Goal: Information Seeking & Learning: Understand process/instructions

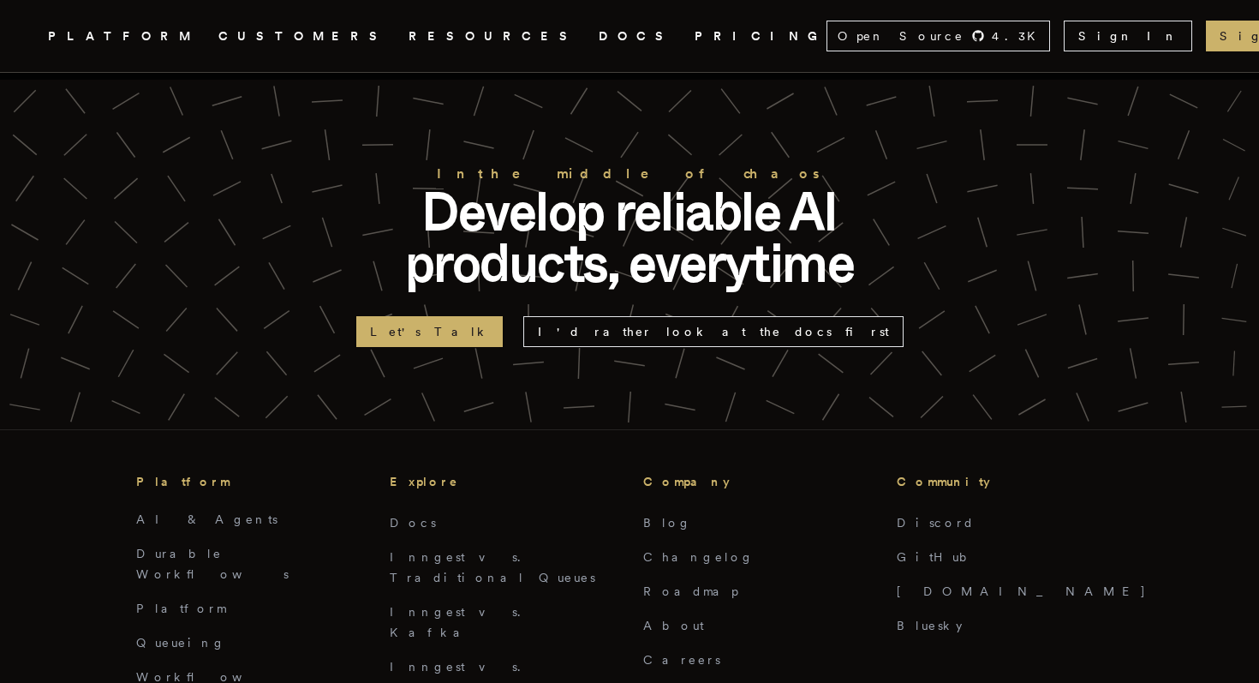
scroll to position [3628, 0]
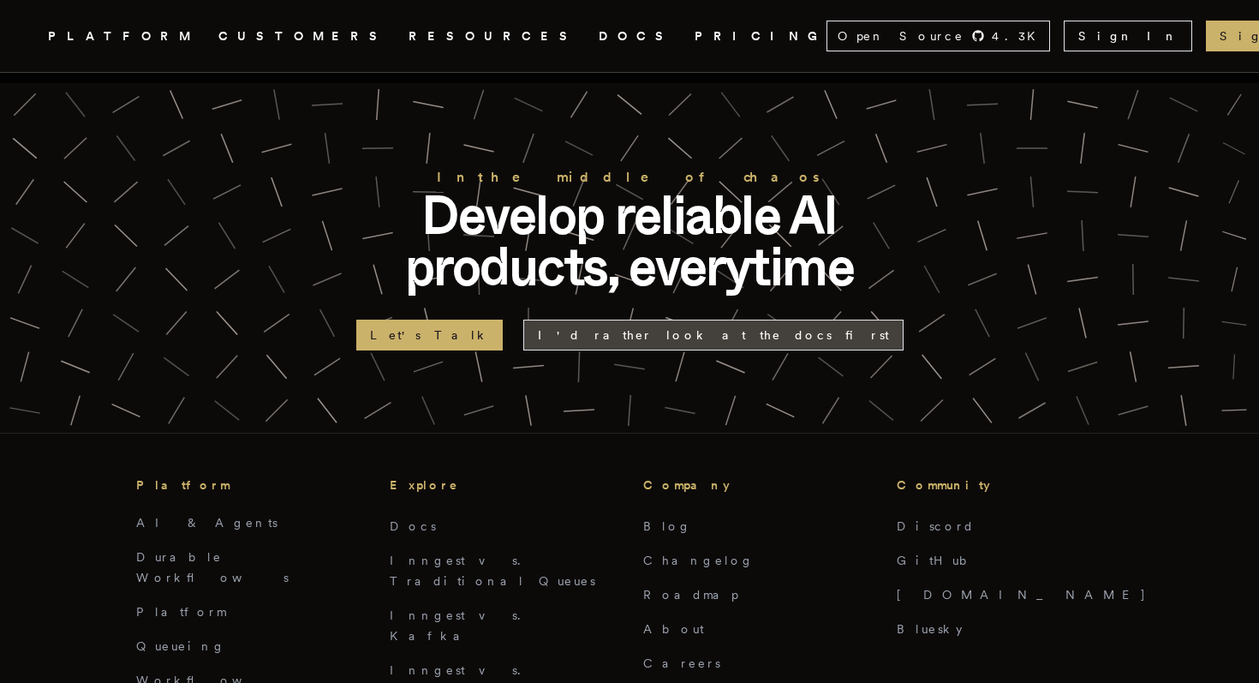
click at [684, 320] on link "I'd rather look at the docs first" at bounding box center [713, 335] width 380 height 31
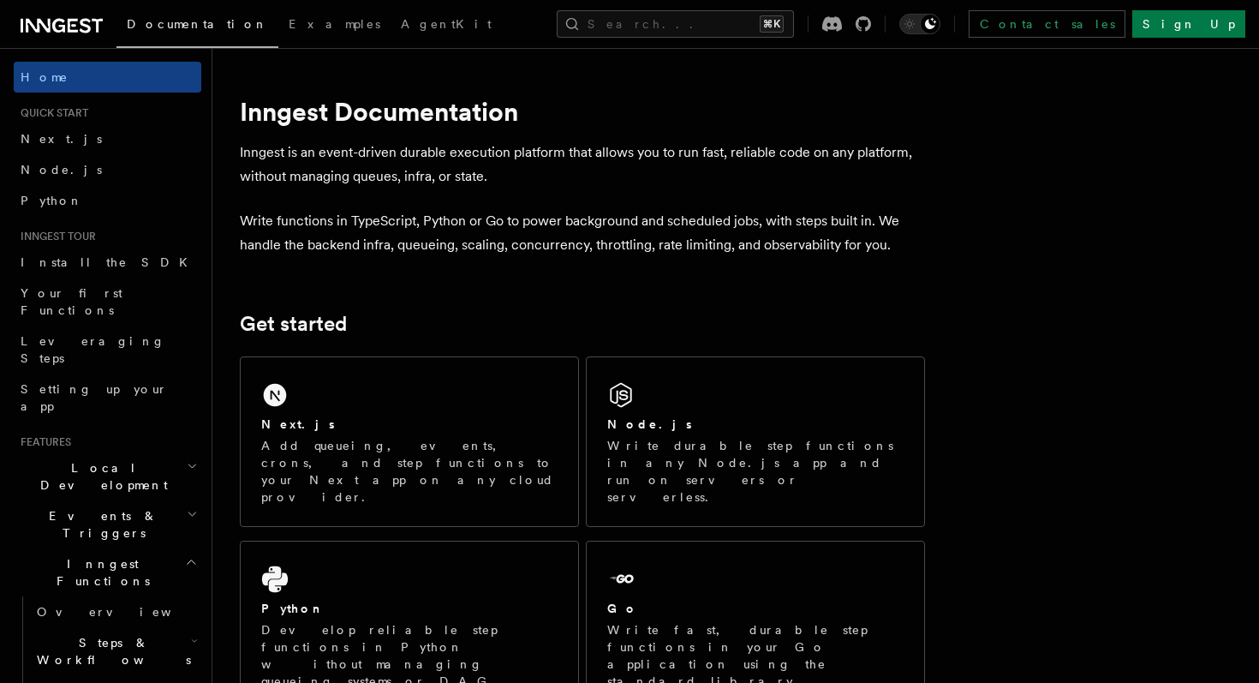
scroll to position [33, 0]
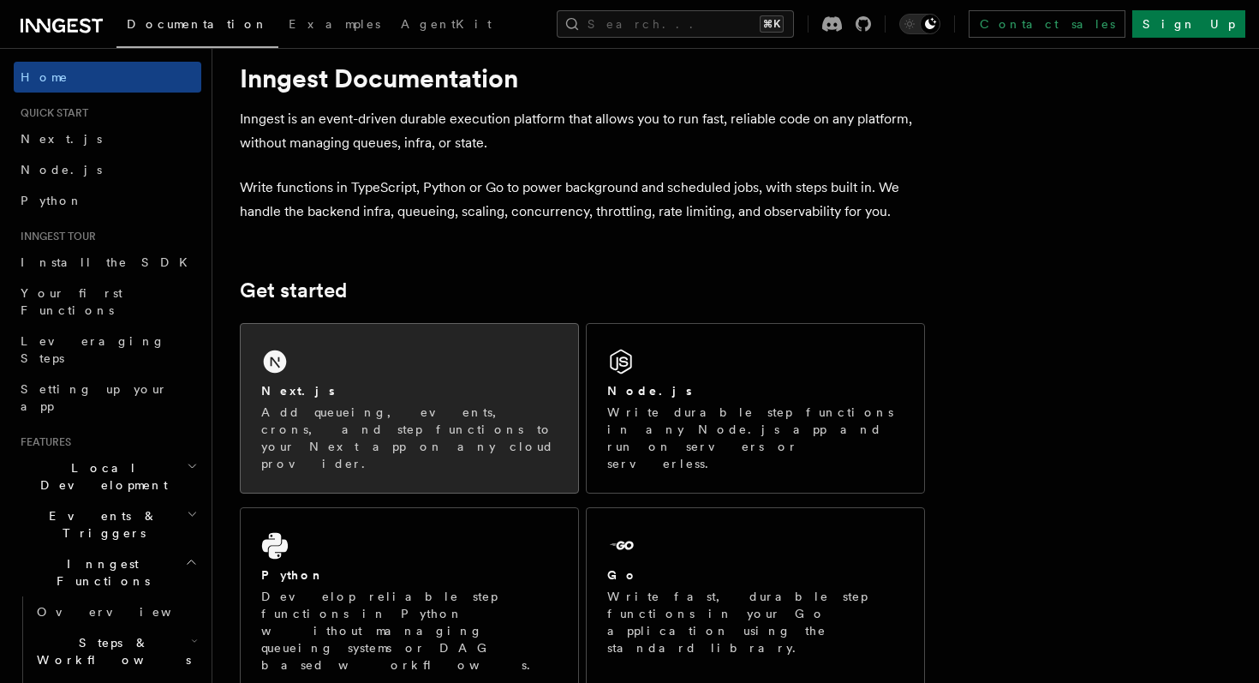
click at [412, 368] on div "Next.js Add queueing, events, crons, and step functions to your Next app on any…" at bounding box center [410, 408] width 338 height 169
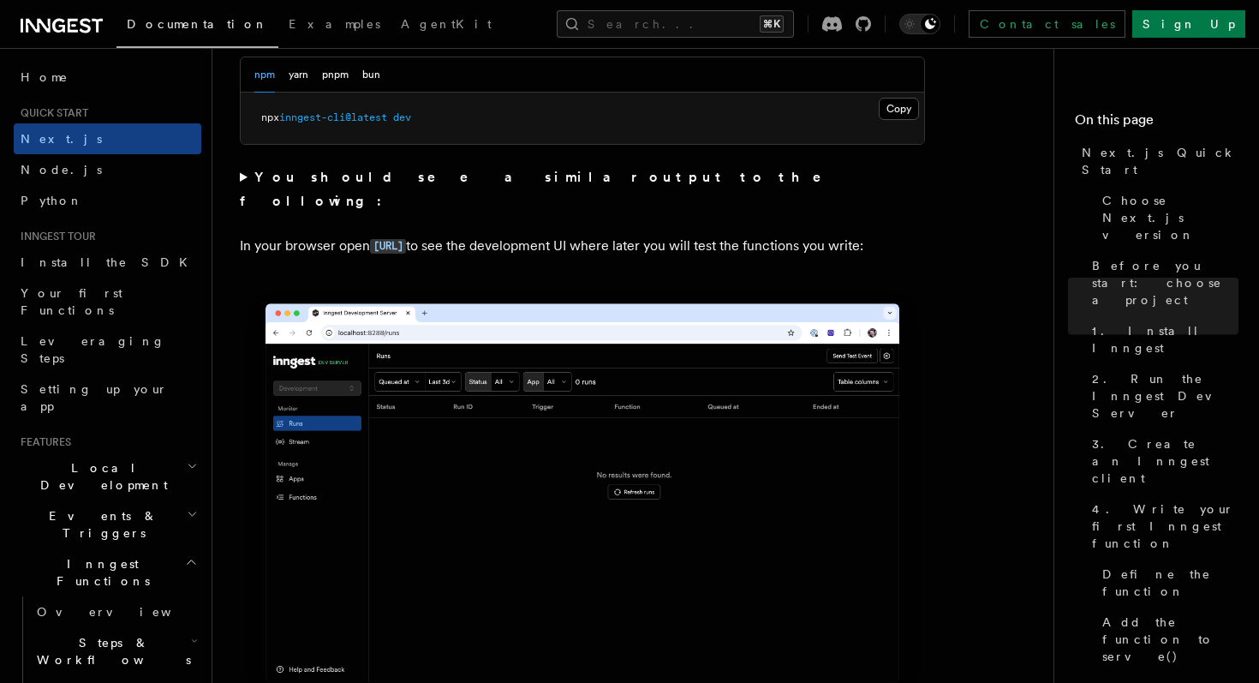
scroll to position [1304, 0]
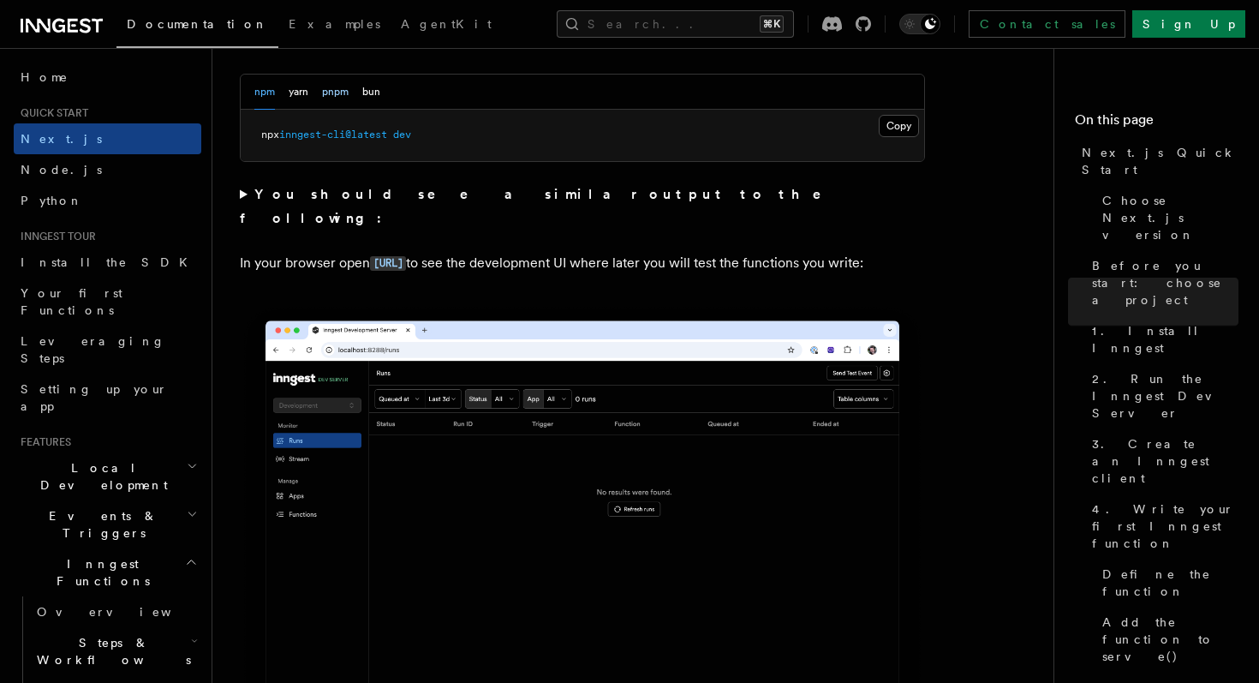
click at [338, 99] on button "pnpm" at bounding box center [335, 92] width 27 height 35
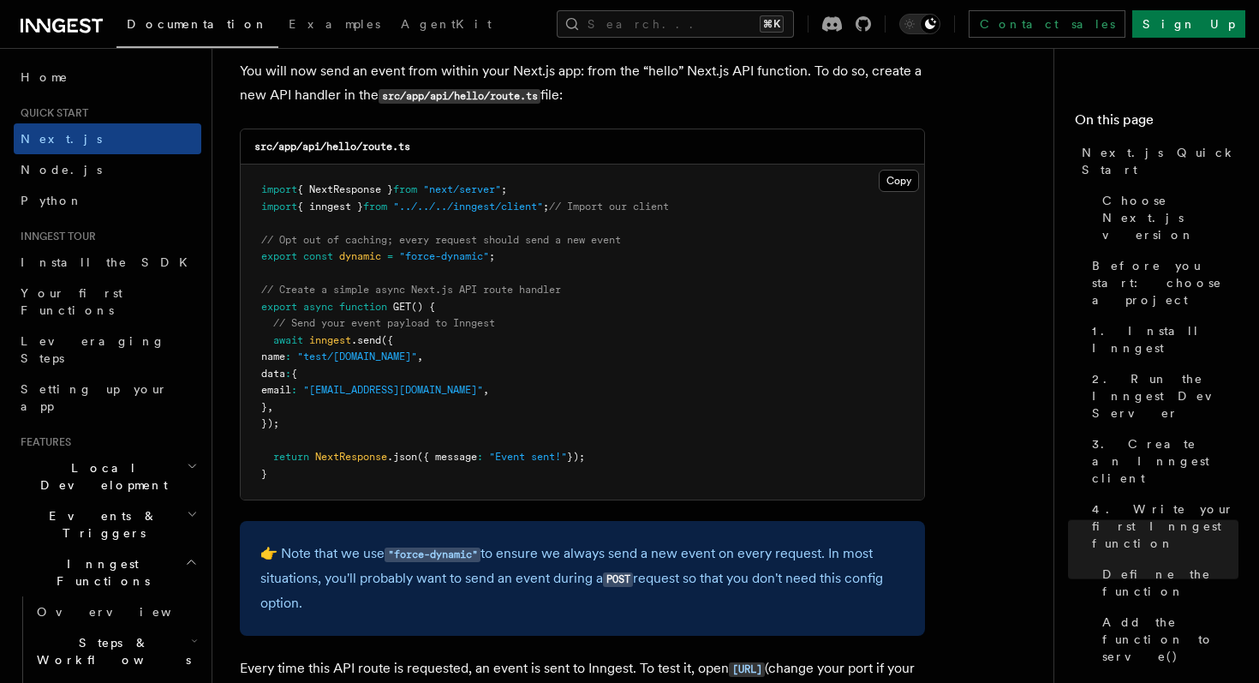
scroll to position [9081, 0]
